Goal: Task Accomplishment & Management: Manage account settings

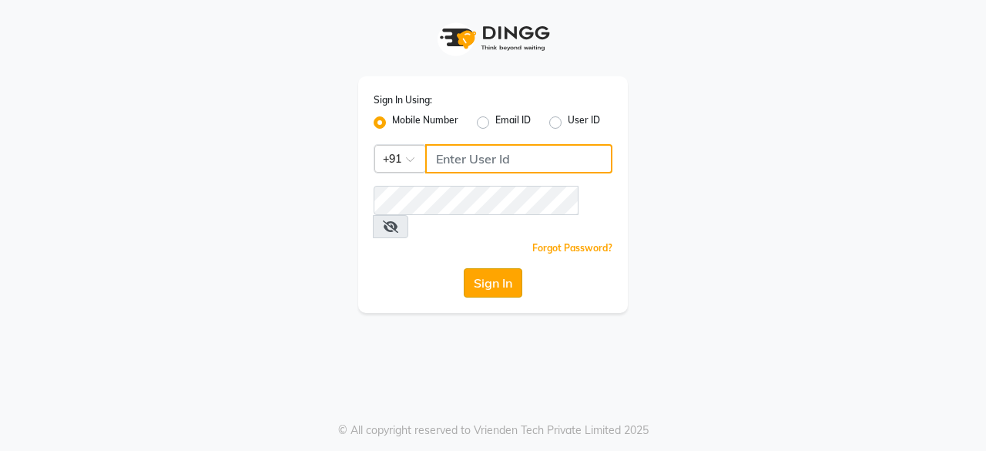
type input "7719961111"
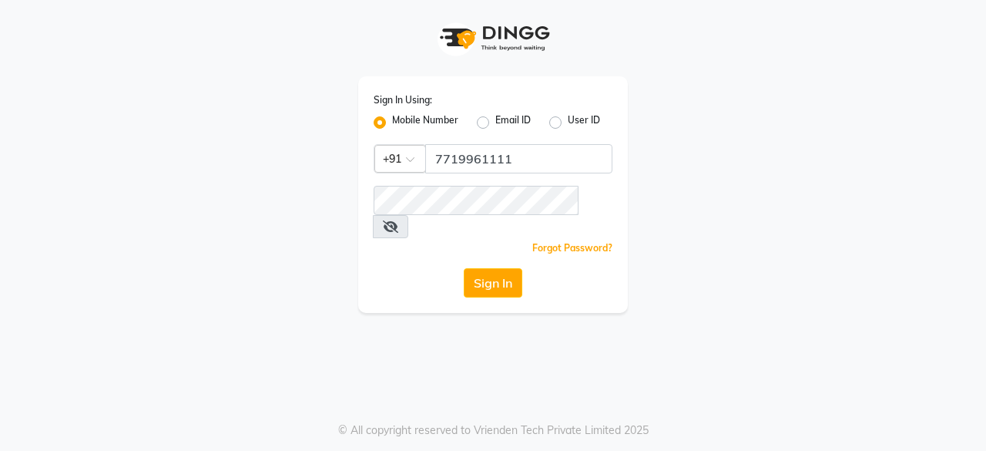
click at [494, 268] on button "Sign In" at bounding box center [493, 282] width 59 height 29
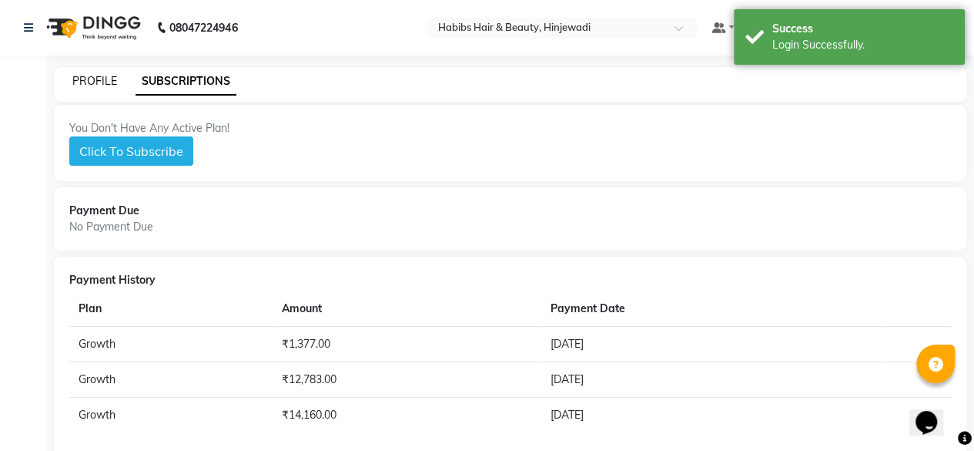
click at [95, 79] on link "PROFILE" at bounding box center [94, 81] width 45 height 14
click at [97, 79] on link "PROFILE" at bounding box center [94, 81] width 45 height 14
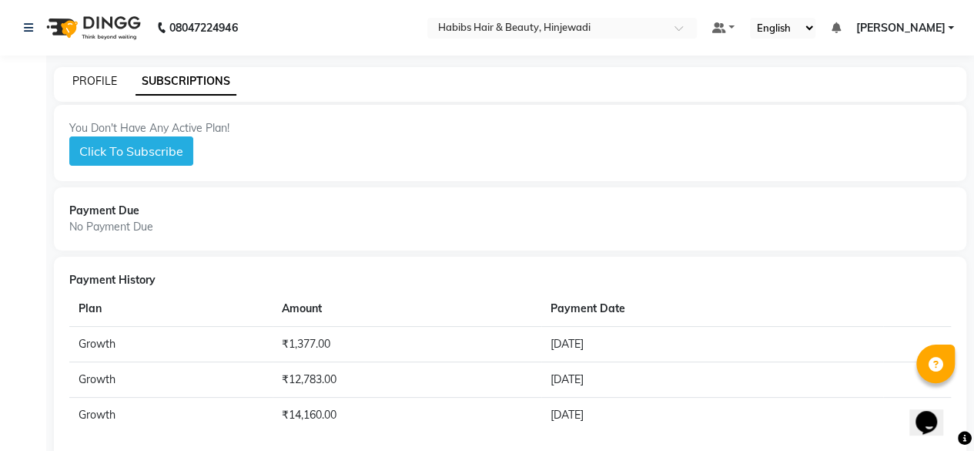
click at [86, 82] on link "PROFILE" at bounding box center [94, 81] width 45 height 14
click at [943, 27] on span "[PERSON_NAME]" at bounding box center [900, 28] width 89 height 16
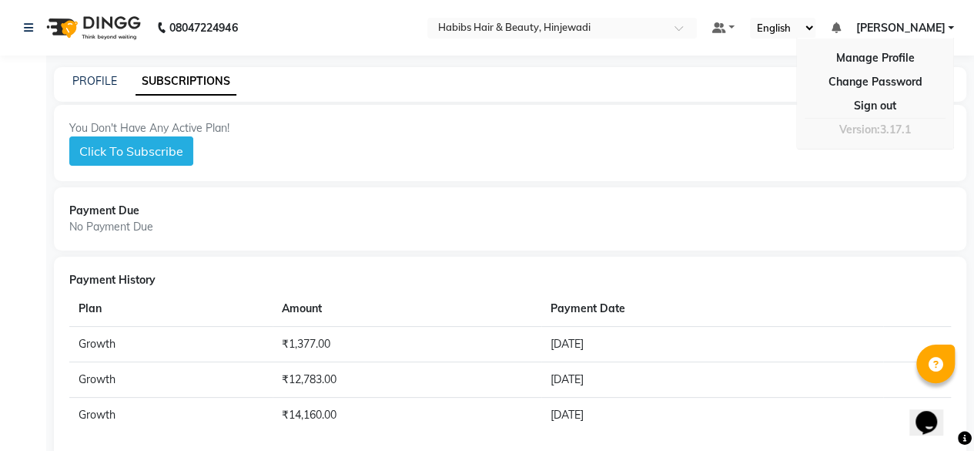
click at [930, 25] on span "[PERSON_NAME]" at bounding box center [900, 28] width 89 height 16
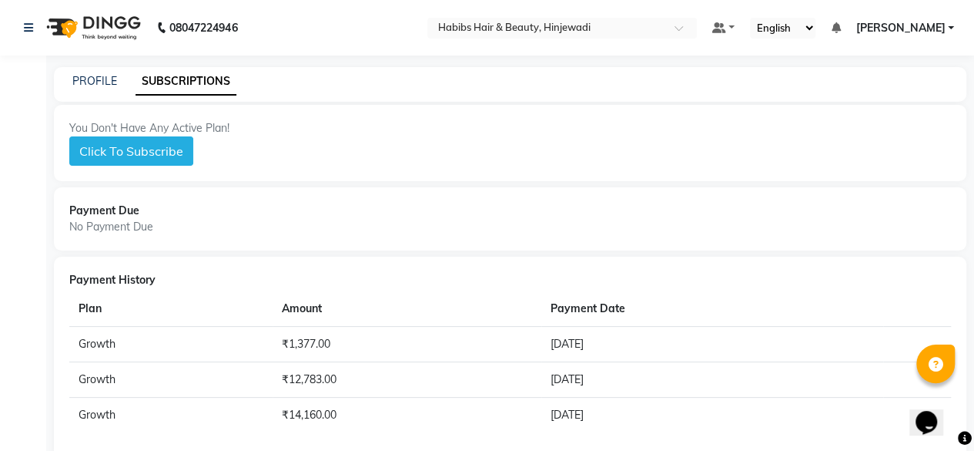
click at [88, 88] on div "PROFILE" at bounding box center [94, 81] width 45 height 16
click at [947, 23] on link "[PERSON_NAME]" at bounding box center [905, 28] width 99 height 16
